Goal: Navigation & Orientation: Find specific page/section

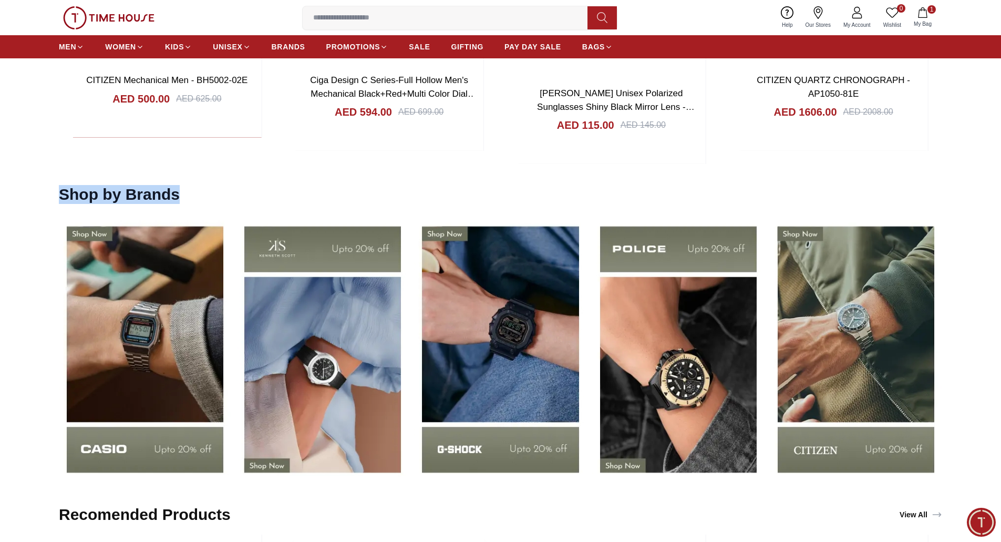
scroll to position [1779, 0]
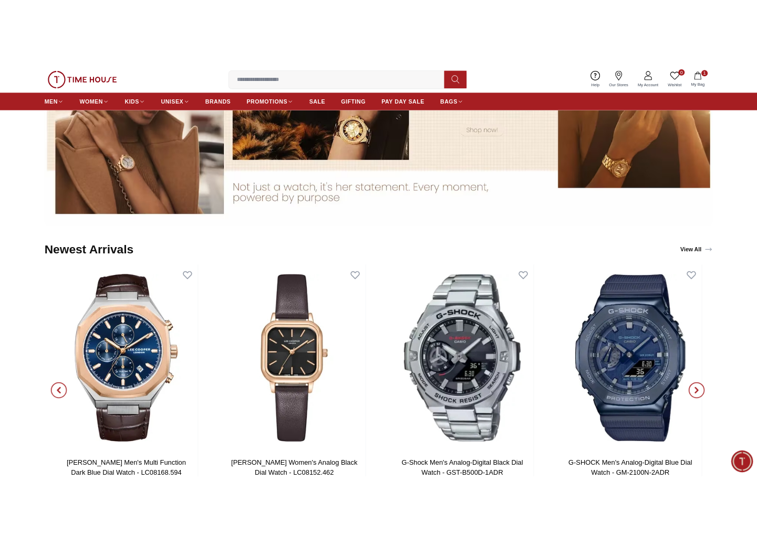
scroll to position [1006, 0]
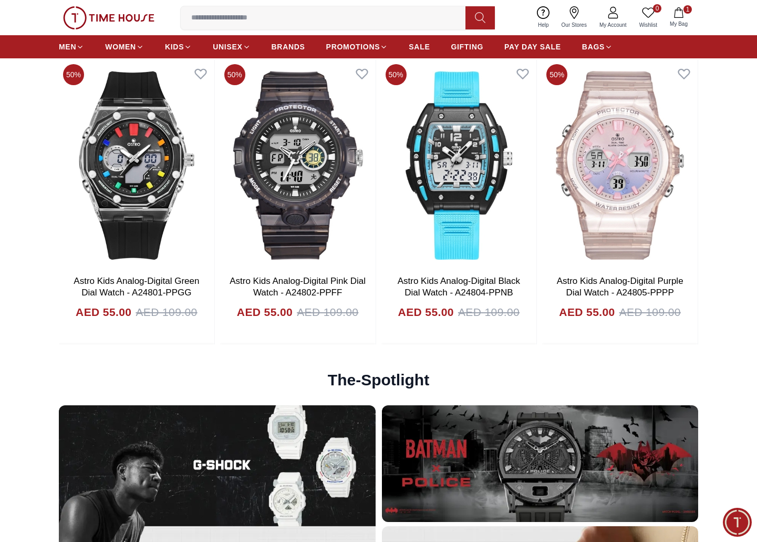
scroll to position [2531, 0]
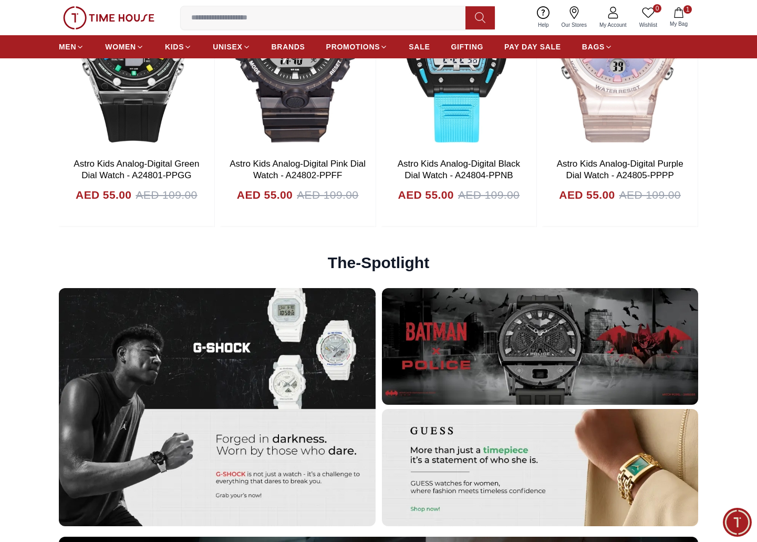
click at [53, 270] on section "The-Spotlight" at bounding box center [378, 382] width 757 height 289
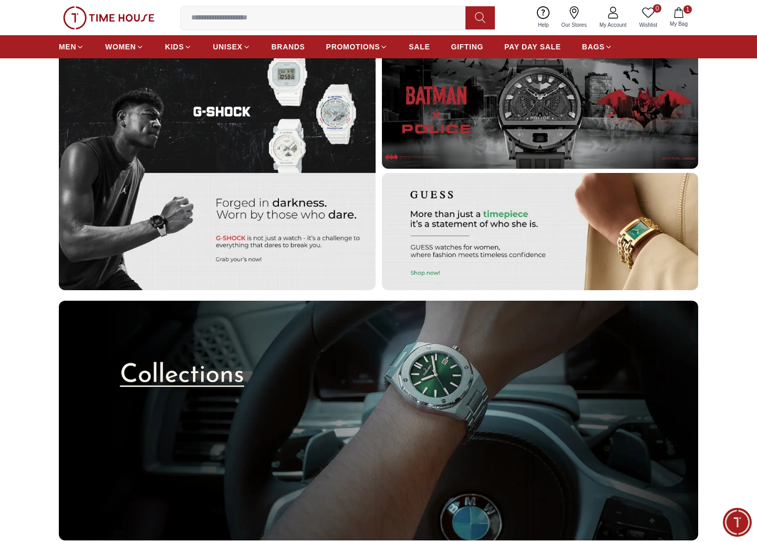
scroll to position [2685, 0]
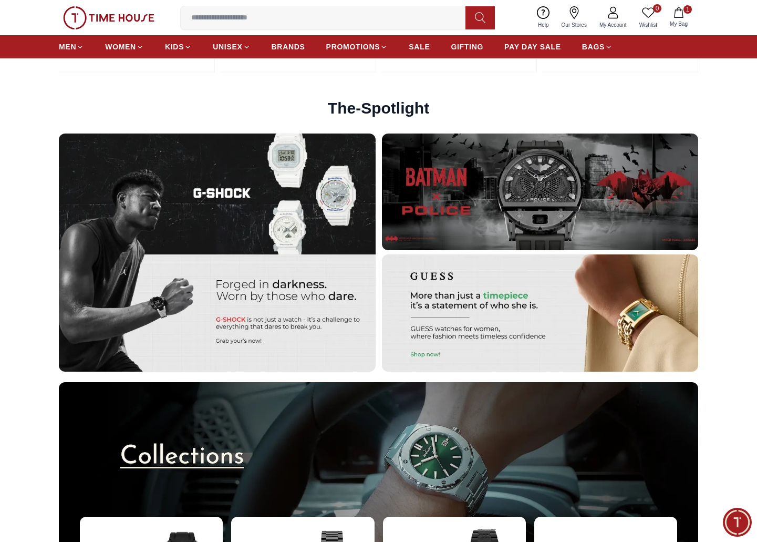
click at [107, 23] on img at bounding box center [108, 17] width 91 height 23
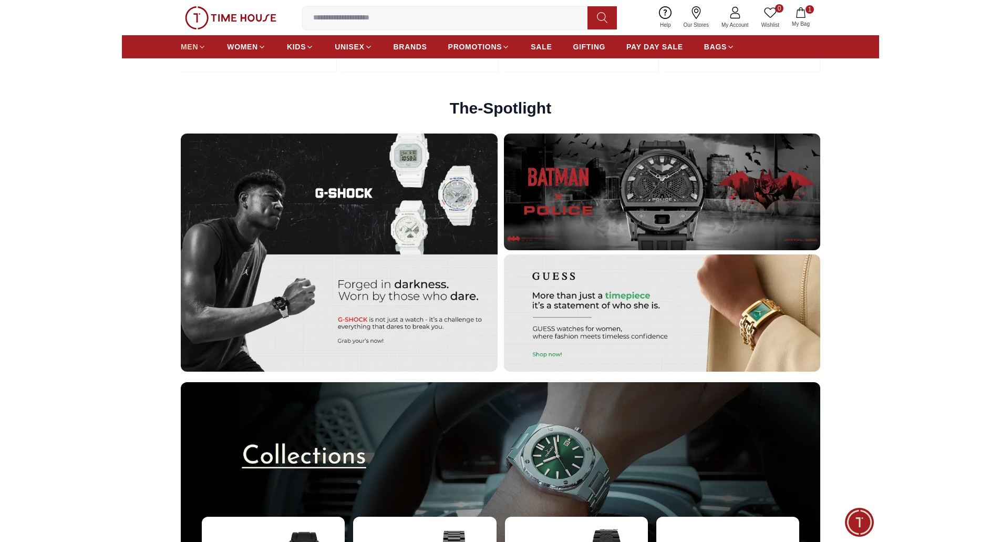
scroll to position [0, 0]
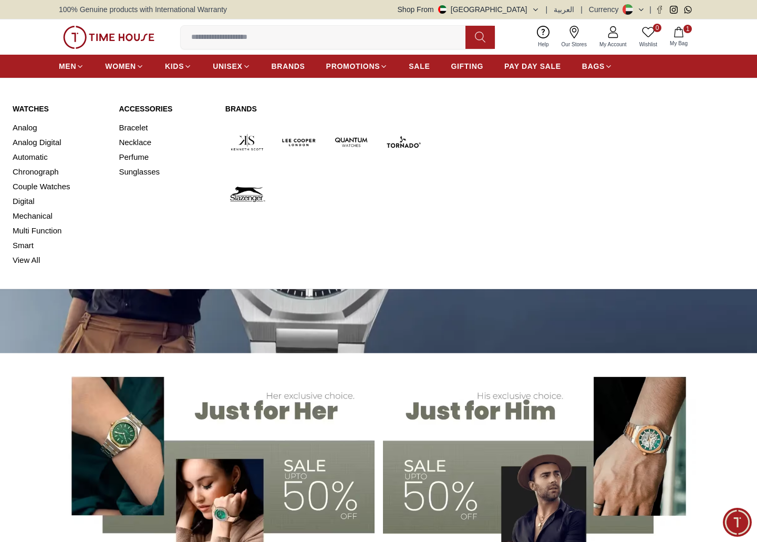
click at [36, 110] on link "Watches" at bounding box center [60, 109] width 94 height 11
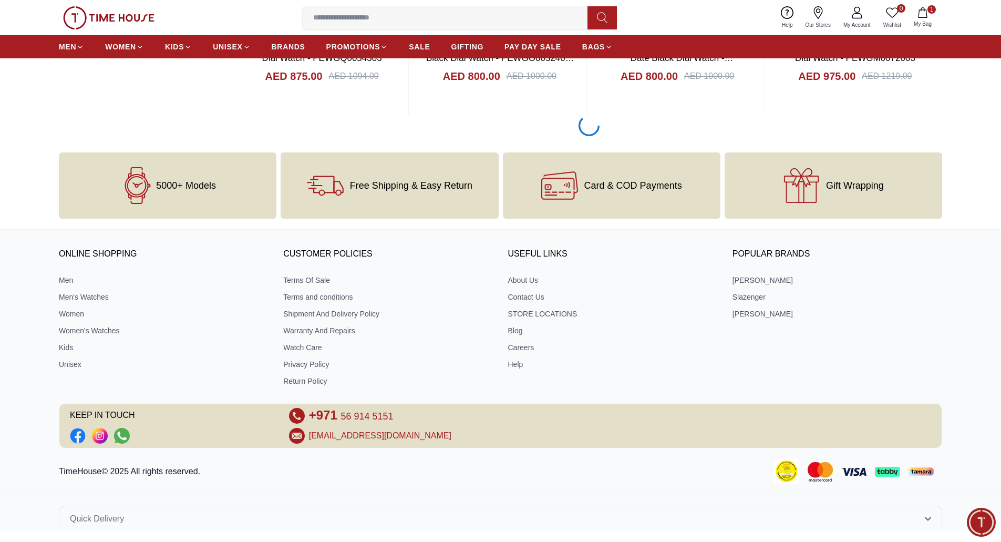
scroll to position [1619, 0]
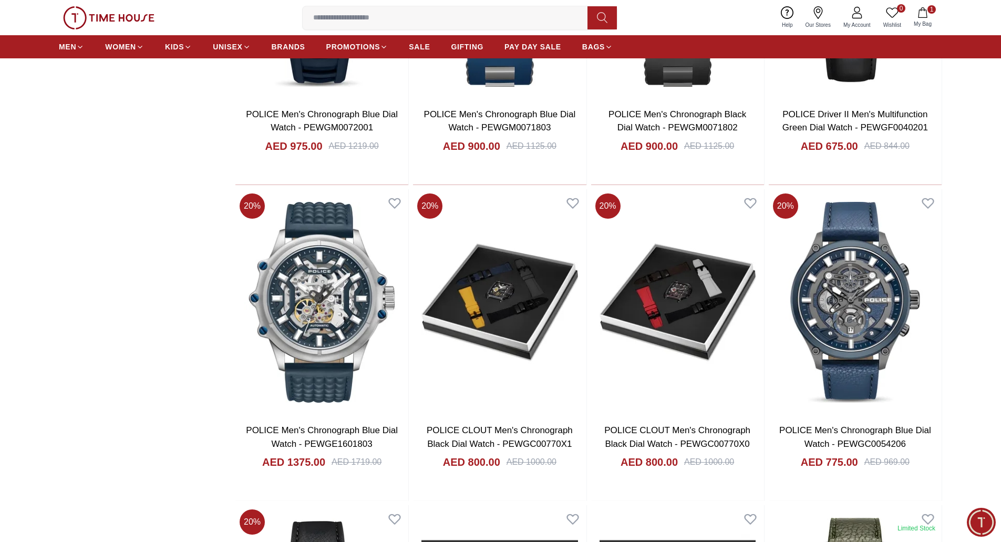
scroll to position [1882, 0]
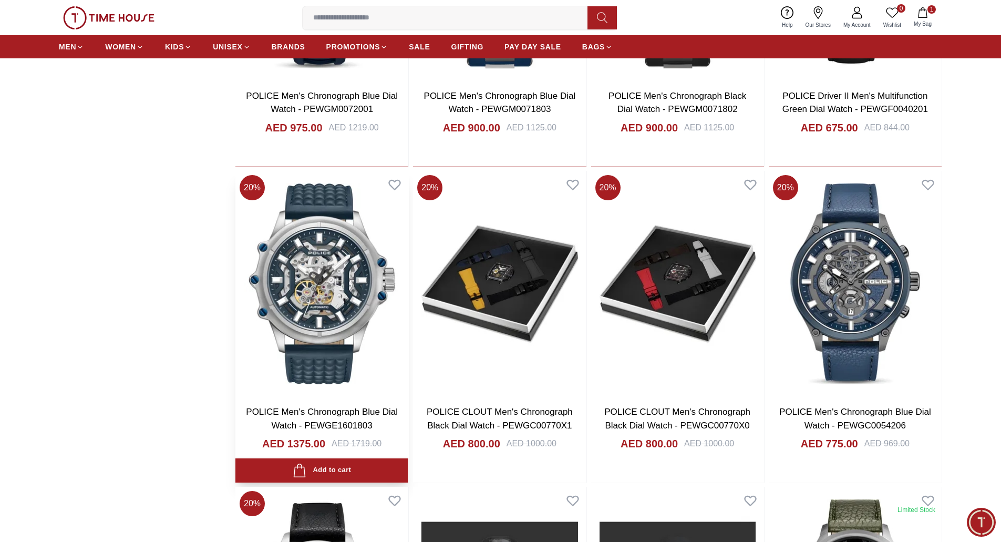
click at [306, 304] on img at bounding box center [321, 284] width 173 height 226
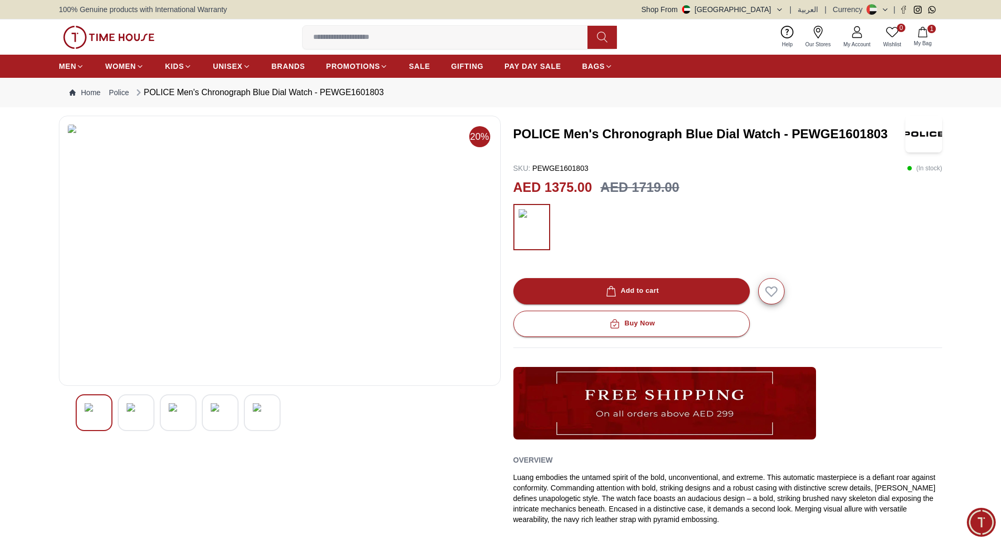
click at [138, 42] on img at bounding box center [108, 37] width 91 height 23
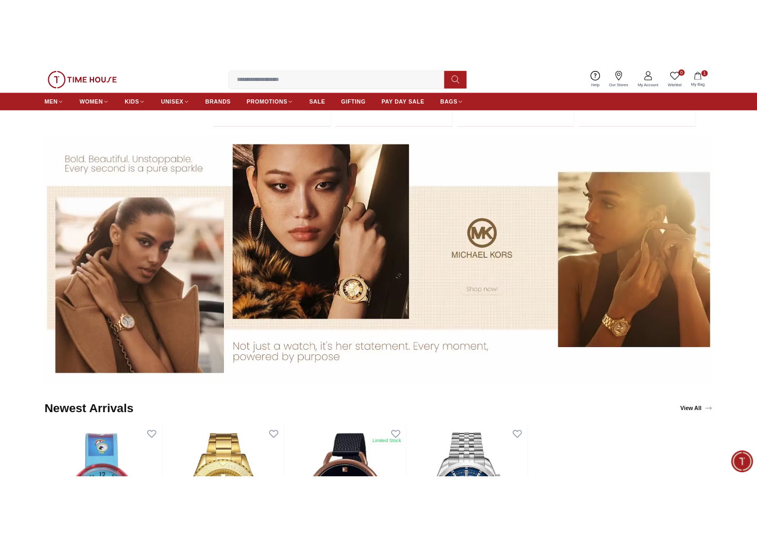
scroll to position [796, 0]
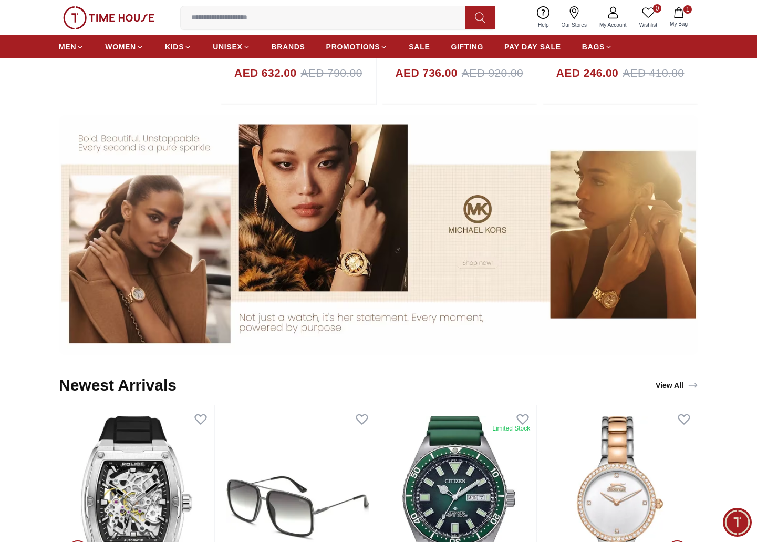
scroll to position [789, 0]
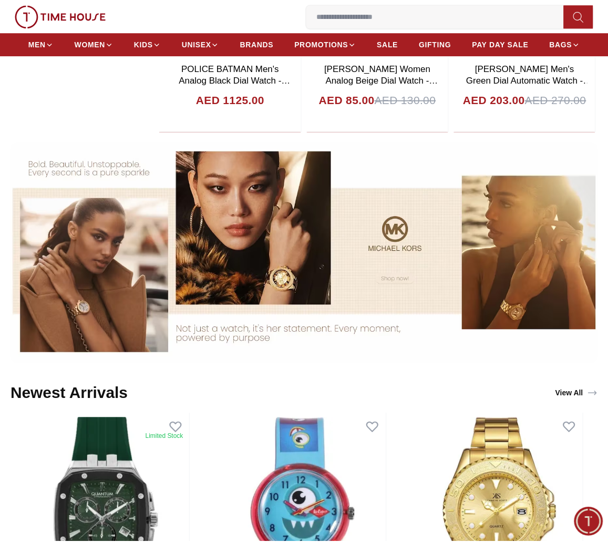
scroll to position [669, 0]
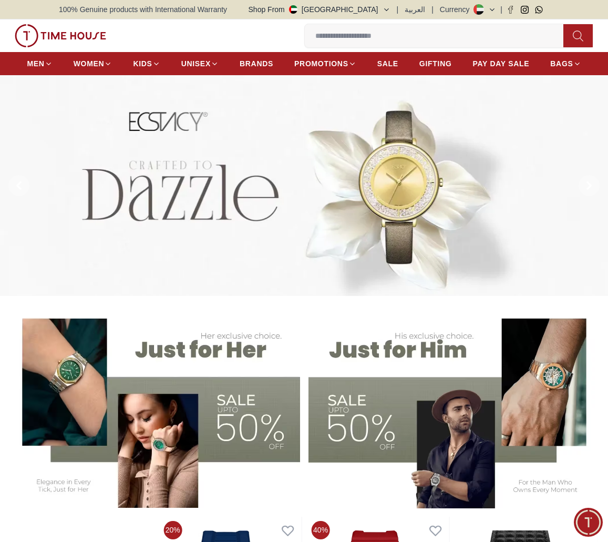
click at [377, 12] on button "Shop From [GEOGRAPHIC_DATA]" at bounding box center [320, 9] width 142 height 11
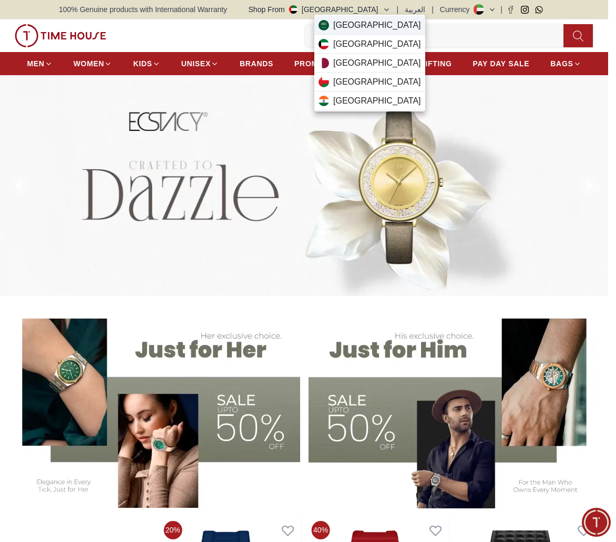
click at [371, 29] on span "[GEOGRAPHIC_DATA]" at bounding box center [377, 25] width 88 height 13
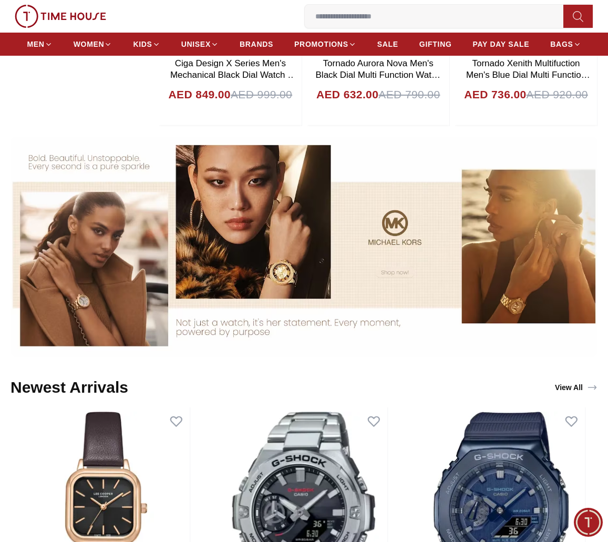
scroll to position [683, 0]
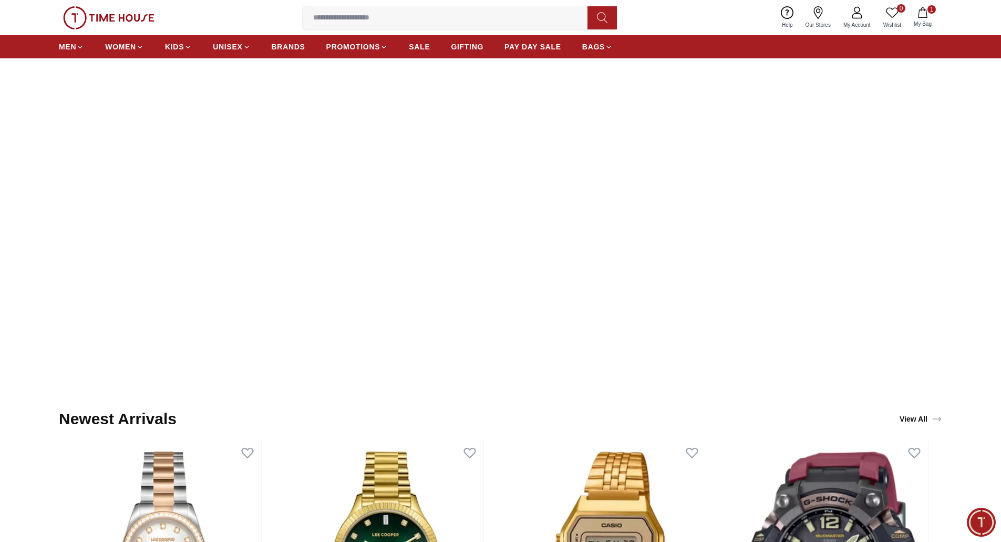
scroll to position [999, 0]
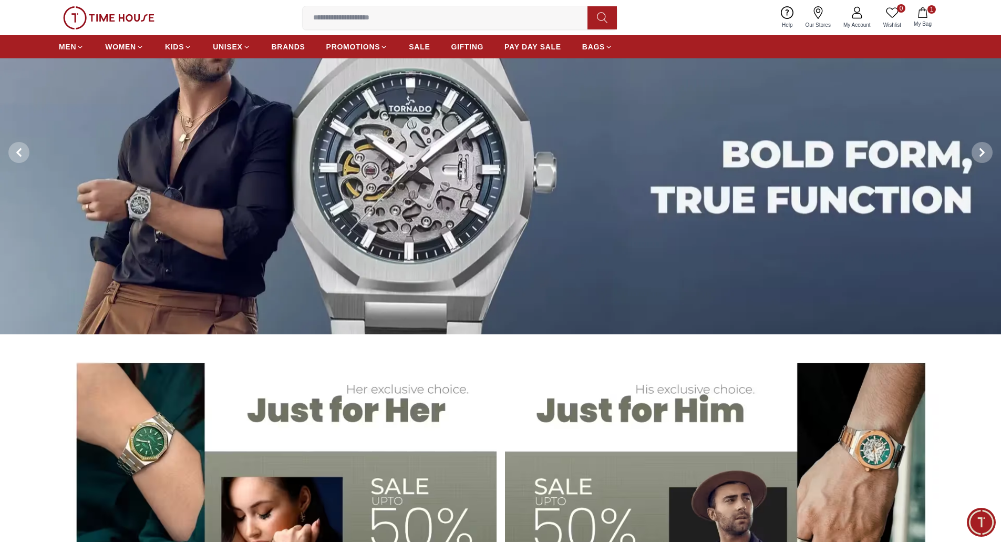
scroll to position [105, 0]
